Goal: Transaction & Acquisition: Purchase product/service

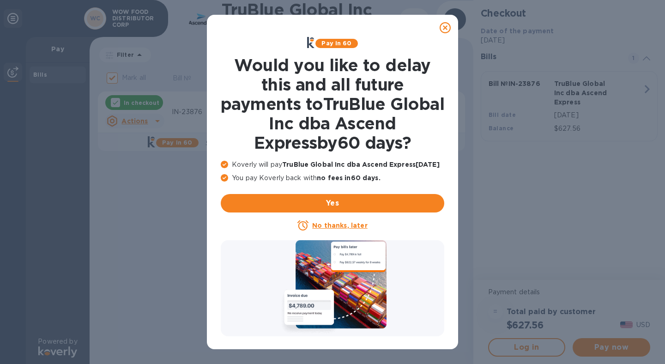
click at [447, 30] on icon at bounding box center [445, 27] width 11 height 11
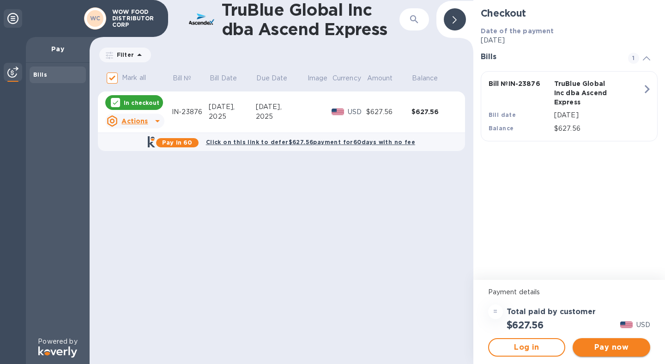
click at [605, 348] on span "Pay now" at bounding box center [611, 347] width 63 height 11
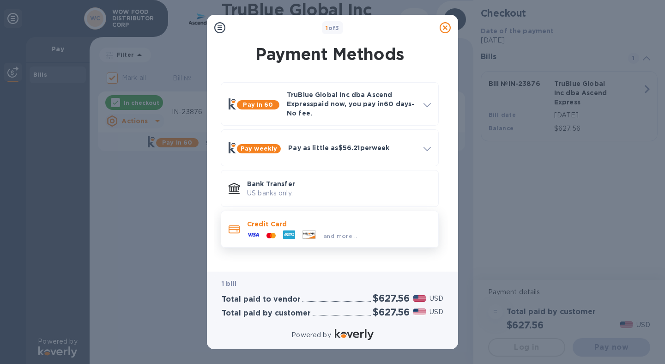
click at [292, 237] on icon at bounding box center [289, 235] width 12 height 9
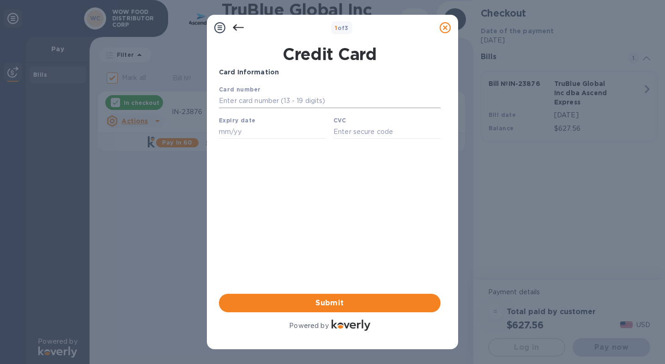
click at [270, 101] on input "text" at bounding box center [330, 101] width 222 height 14
type input "[CREDIT_CARD_NUMBER]"
type input "10/26"
type input "3688"
click at [341, 305] on span "Submit" at bounding box center [329, 303] width 207 height 11
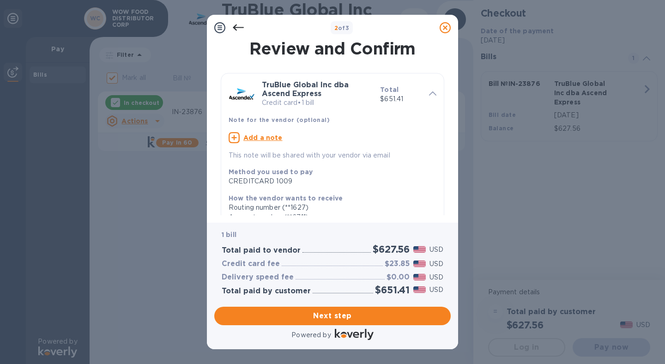
click at [255, 135] on u "Add a note" at bounding box center [263, 137] width 39 height 7
click at [271, 140] on textarea at bounding box center [325, 139] width 193 height 8
type textarea "IN-23876"
click at [341, 317] on span "Next step" at bounding box center [333, 316] width 222 height 11
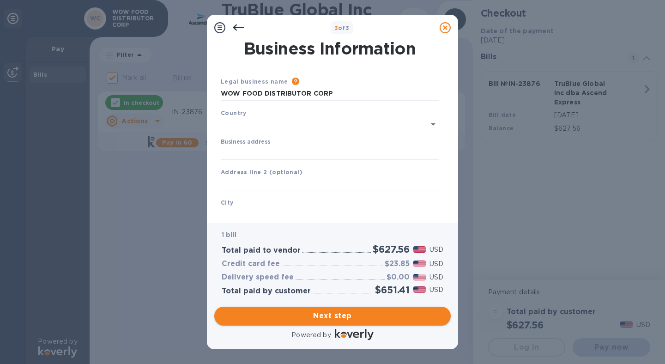
type input "[GEOGRAPHIC_DATA]"
click at [261, 151] on input "Business address" at bounding box center [330, 151] width 218 height 14
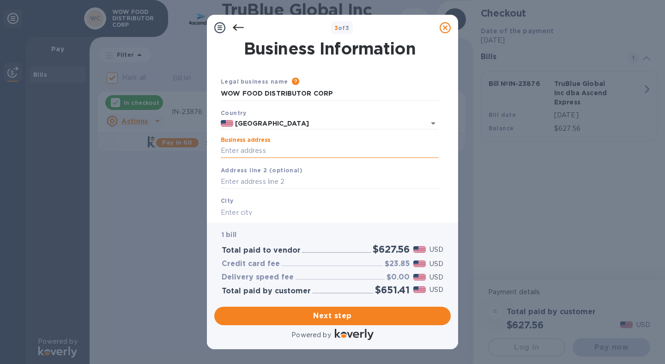
type input "[STREET_ADDRESS][PERSON_NAME]"
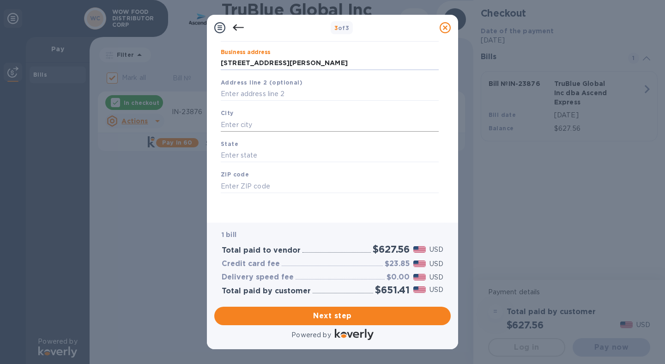
click at [257, 121] on input "text" at bounding box center [330, 125] width 218 height 14
type input "City of Industry"
click at [263, 154] on input "text" at bounding box center [330, 156] width 218 height 14
type input "CA"
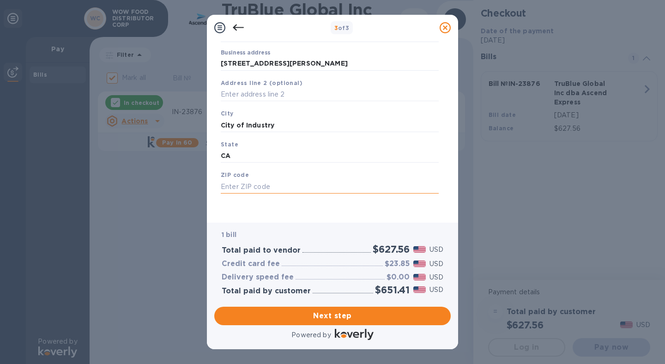
click at [267, 184] on input "text" at bounding box center [330, 187] width 218 height 14
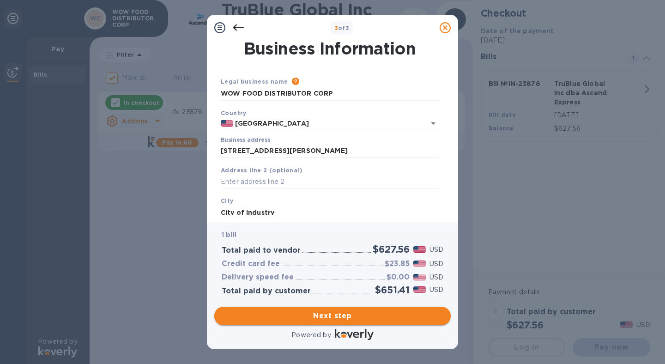
type input "91745"
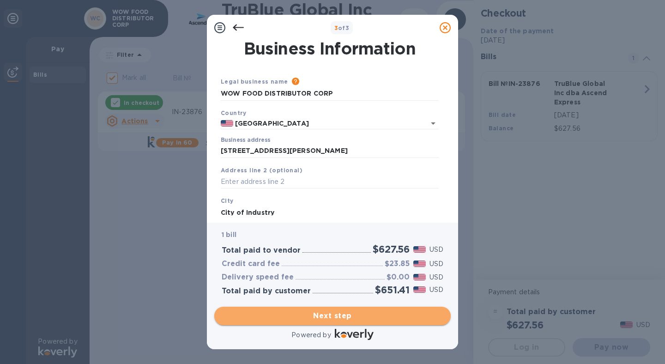
click at [330, 321] on span "Next step" at bounding box center [333, 316] width 222 height 11
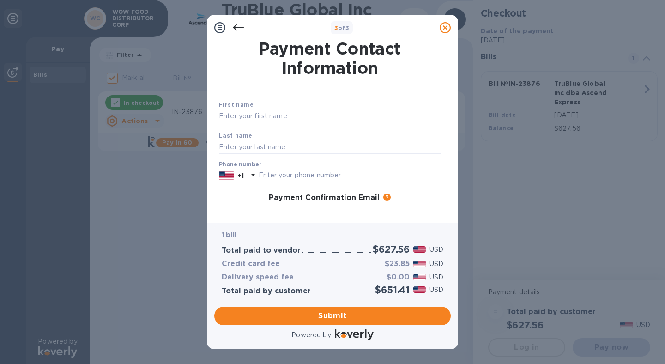
click at [275, 110] on input "text" at bounding box center [330, 117] width 222 height 14
type input "Analiza"
type input "[PERSON_NAME]"
type input "6267576395"
drag, startPoint x: 271, startPoint y: 117, endPoint x: 176, endPoint y: 107, distance: 95.7
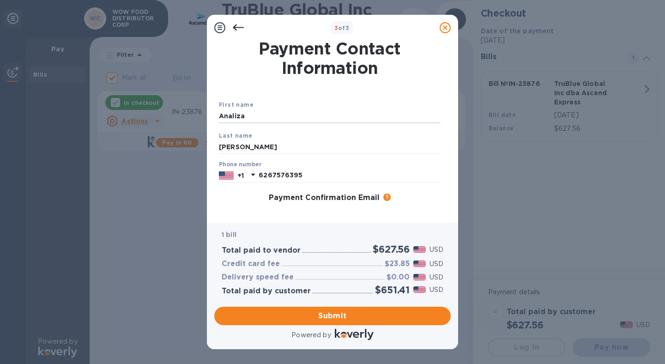
click at [176, 107] on div "3 of 3 Payment Contact Information First name [PERSON_NAME] Last name [PERSON_N…" at bounding box center [332, 182] width 665 height 364
type input "Analiza"
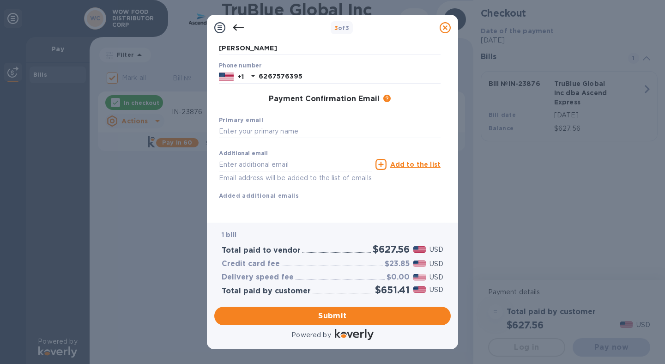
scroll to position [110, 0]
click at [252, 125] on input "text" at bounding box center [330, 132] width 222 height 14
drag, startPoint x: 239, startPoint y: 124, endPoint x: 394, endPoint y: 140, distance: 155.7
click at [394, 140] on div "First name [PERSON_NAME] Last name [PERSON_NAME] Phone number [PHONE_NUMBER] Pa…" at bounding box center [329, 100] width 229 height 207
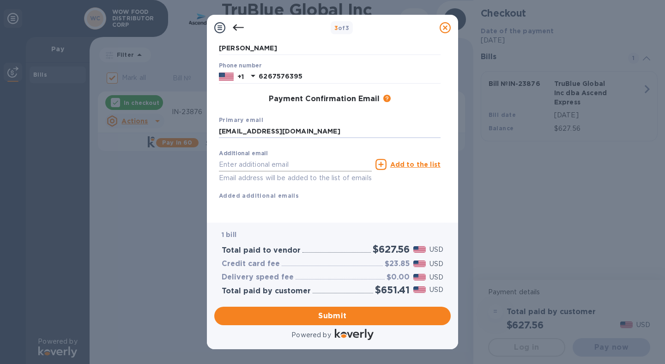
type input "[EMAIL_ADDRESS][DOMAIN_NAME]"
click at [247, 158] on input "text" at bounding box center [295, 165] width 153 height 14
paste input "@[DOMAIN_NAME]"
click at [251, 158] on input "[PERSON_NAME]@@[DOMAIN_NAME]" at bounding box center [295, 165] width 153 height 14
type input "[PERSON_NAME][EMAIL_ADDRESS][DOMAIN_NAME]"
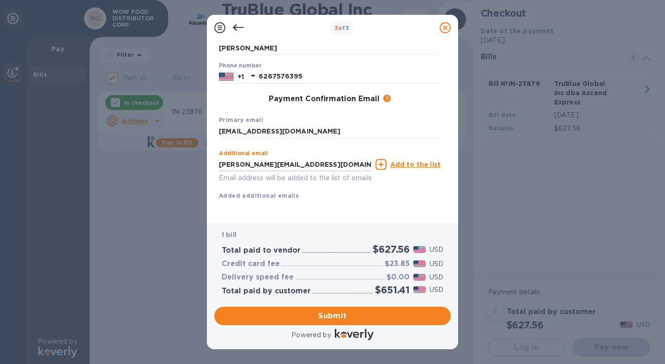
click at [423, 161] on u "Add to the list" at bounding box center [415, 164] width 50 height 7
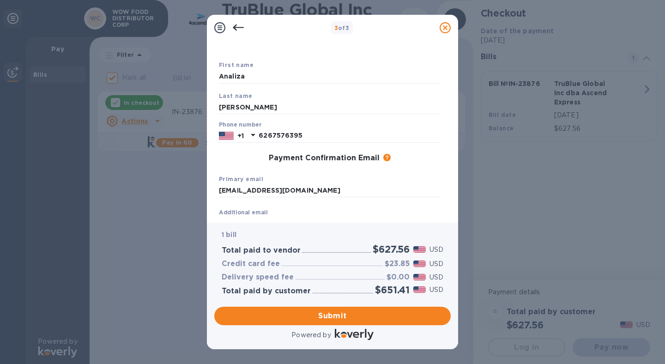
scroll to position [0, 0]
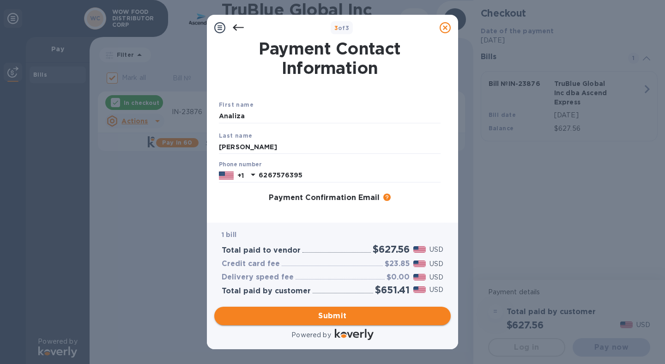
click at [337, 316] on span "Submit" at bounding box center [333, 316] width 222 height 11
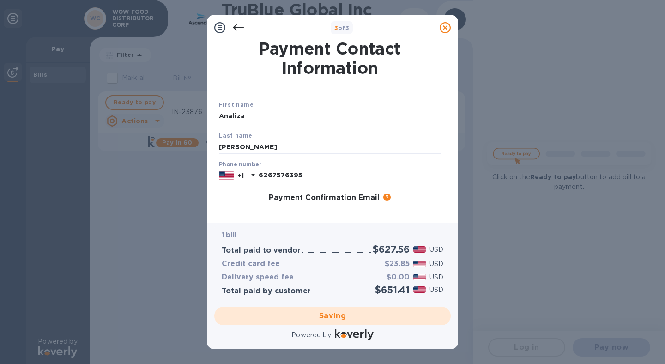
checkbox input "false"
